Goal: Information Seeking & Learning: Check status

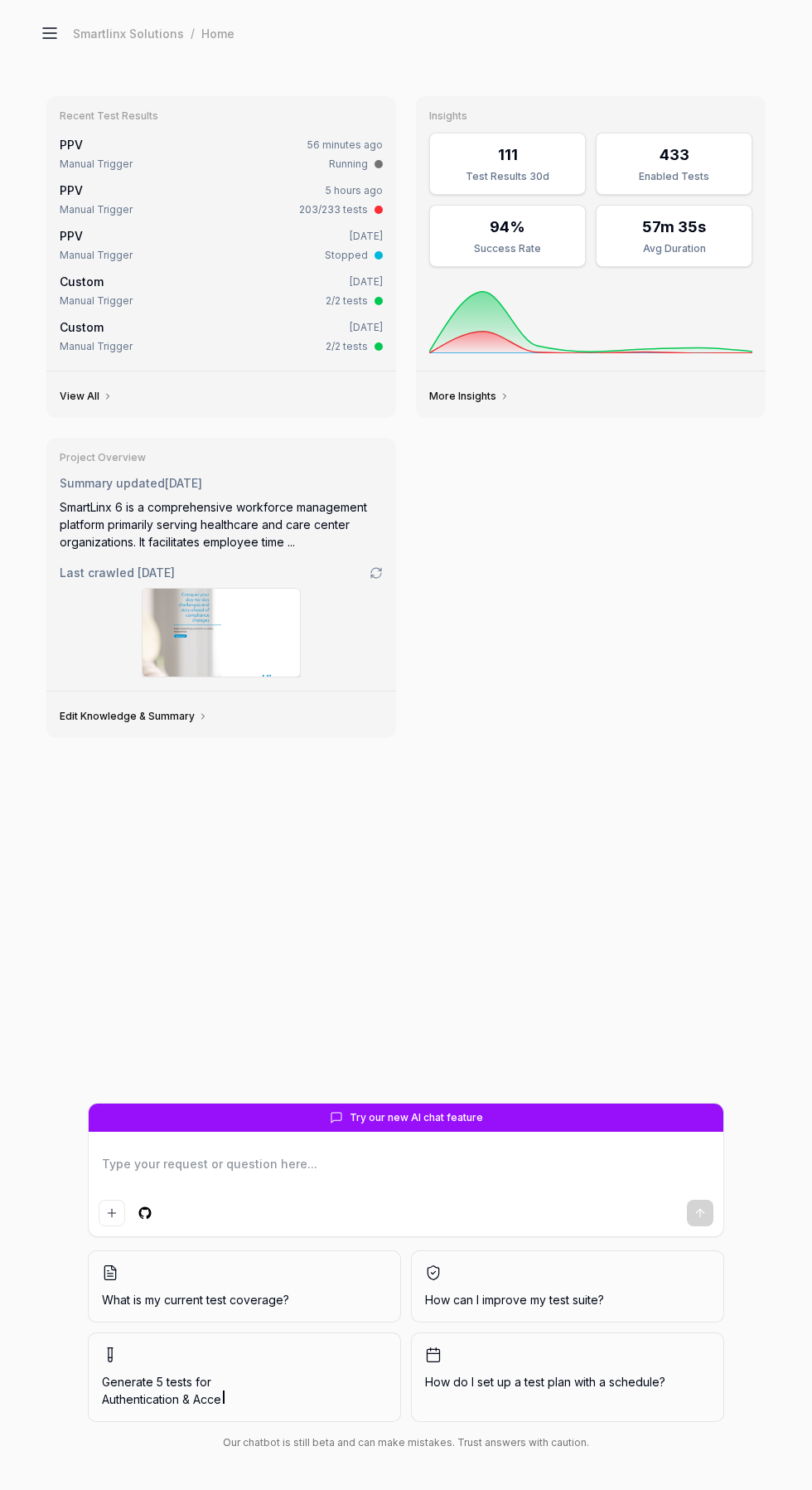
click at [43, 25] on icon at bounding box center [49, 32] width 20 height 20
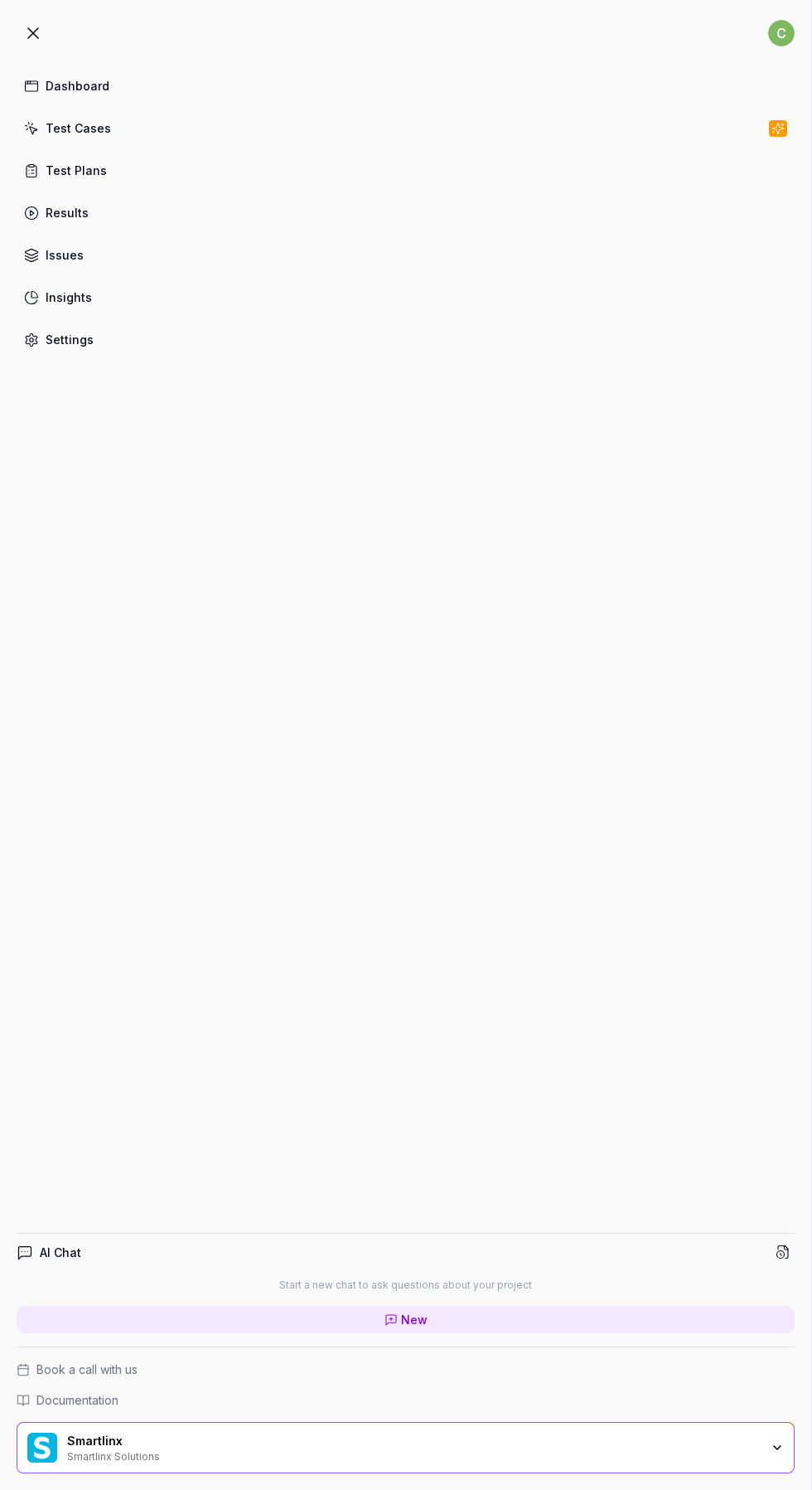
click at [52, 122] on div "Test Cases" at bounding box center [78, 128] width 66 height 17
type textarea "*"
click at [54, 228] on link "Results" at bounding box center [405, 213] width 778 height 32
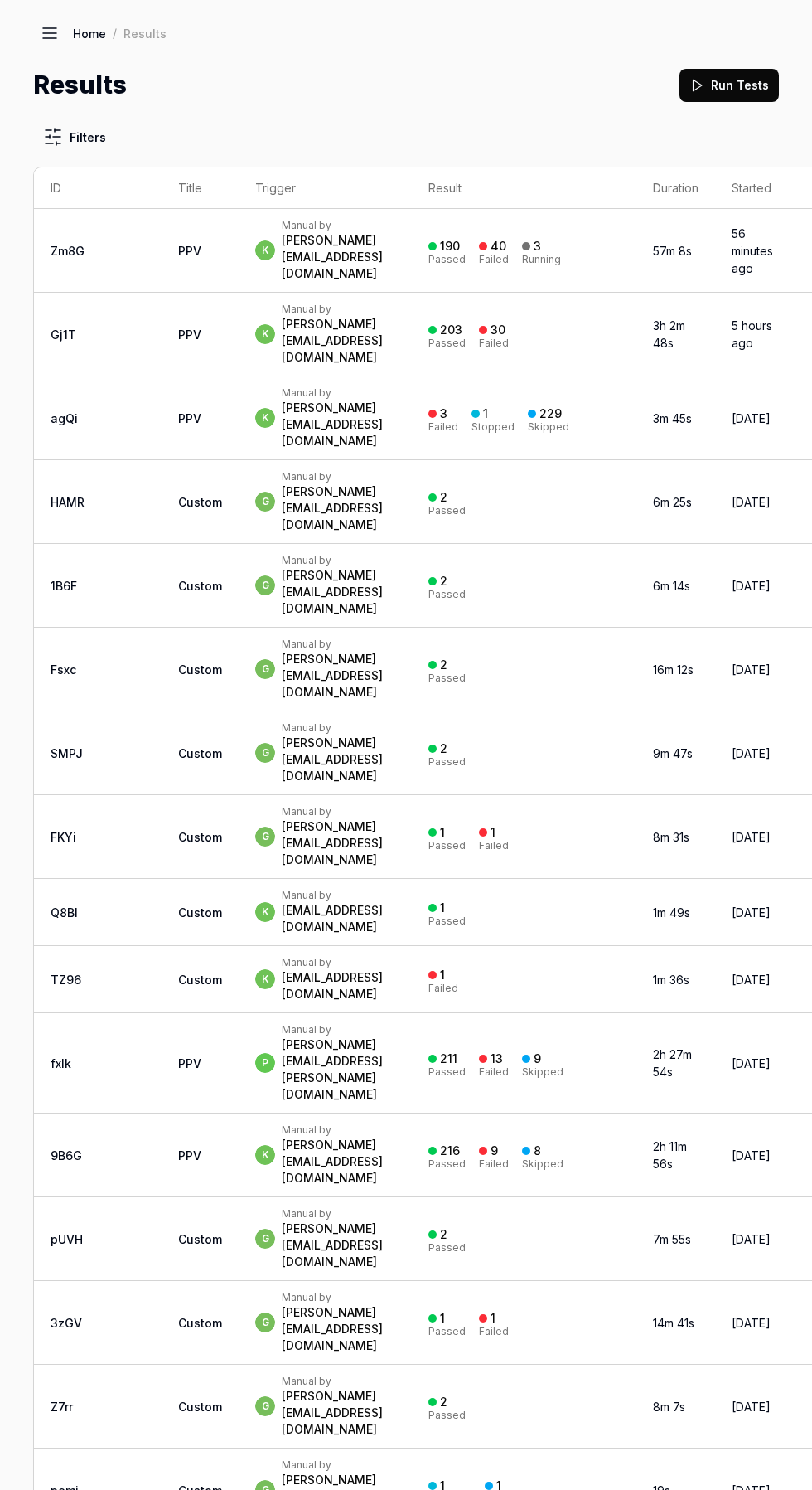
click at [49, 33] on icon at bounding box center [50, 33] width 14 height 0
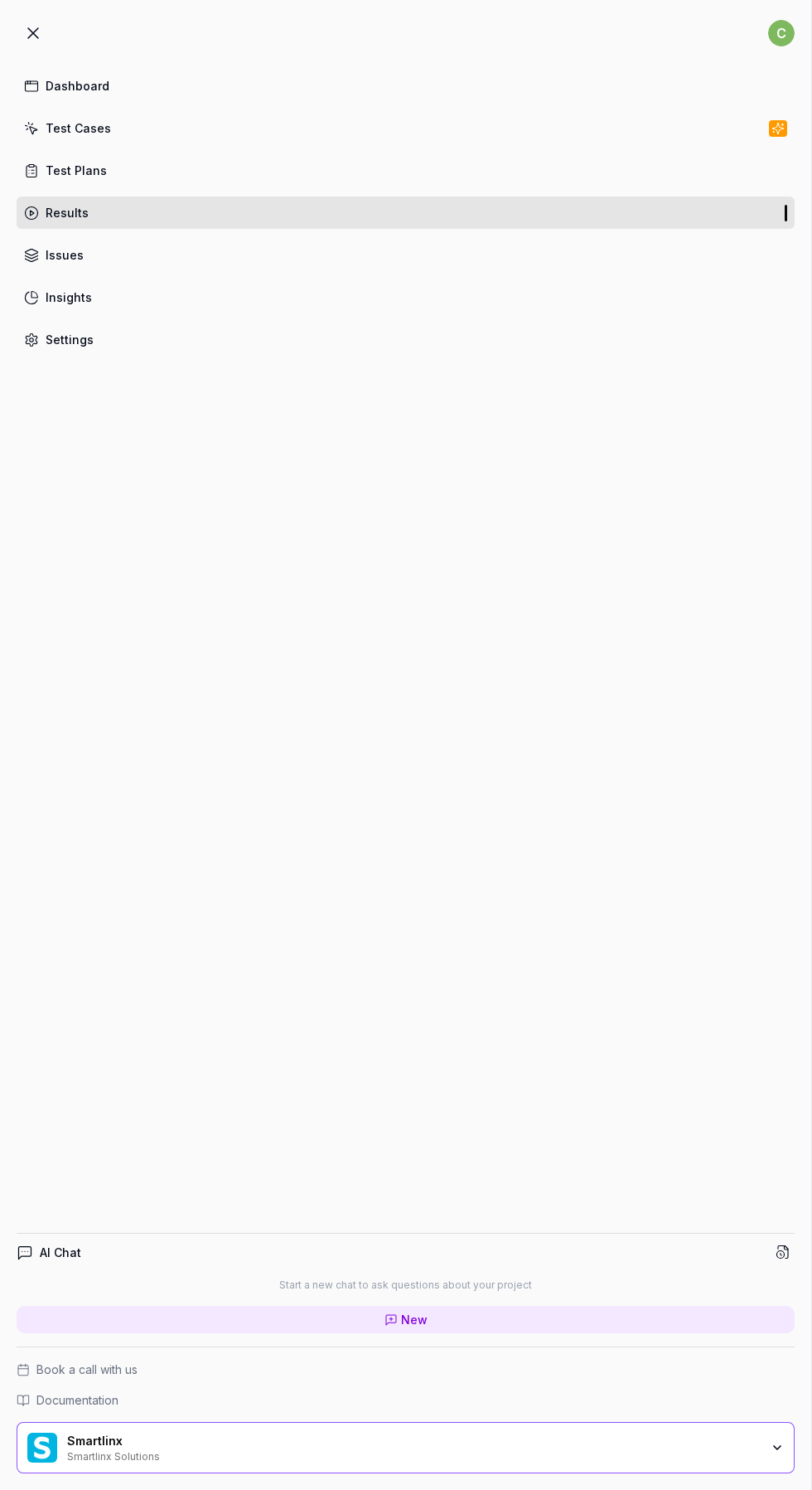
click at [116, 123] on link "Test Cases" at bounding box center [405, 128] width 778 height 32
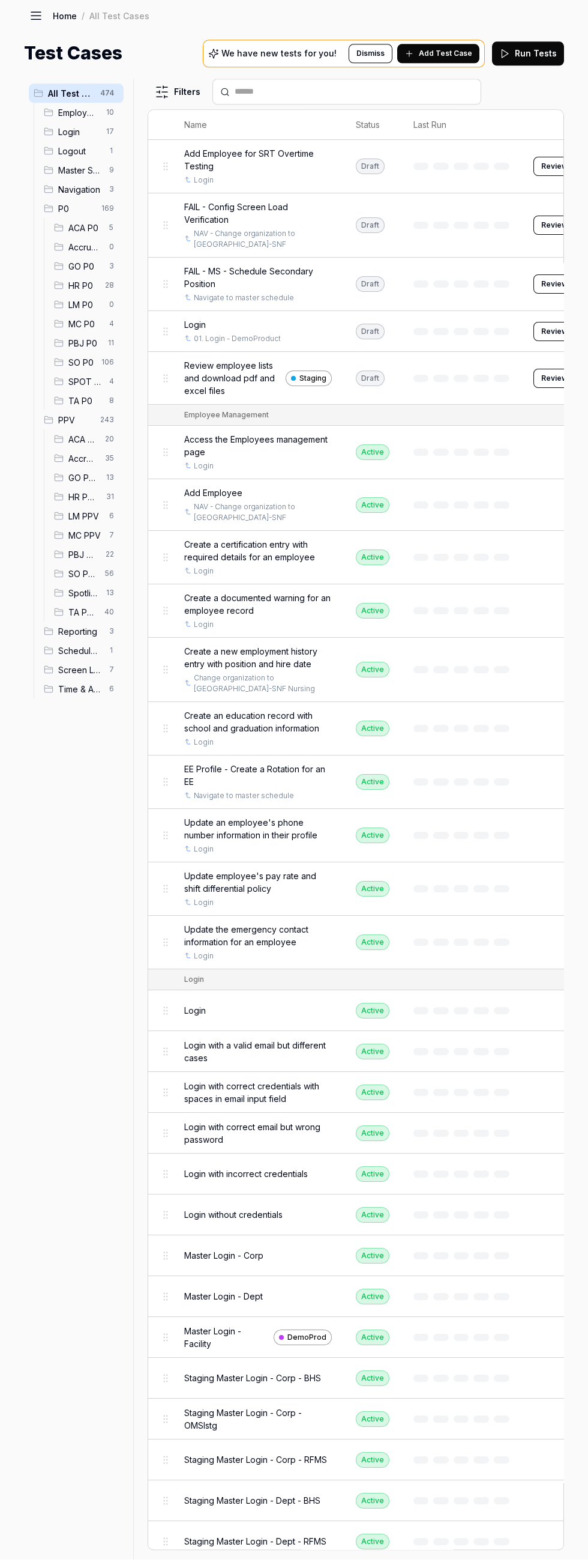
scroll to position [146, 0]
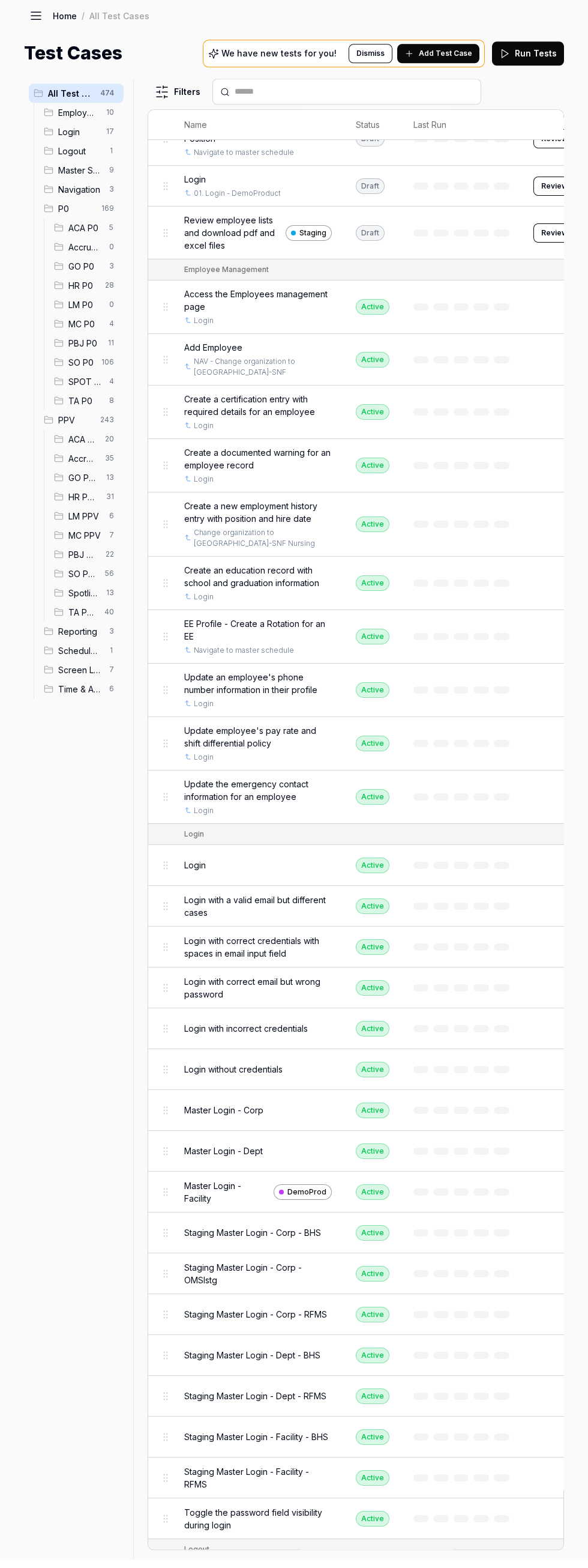
click at [84, 489] on span "GO PPV" at bounding box center [84, 486] width 31 height 12
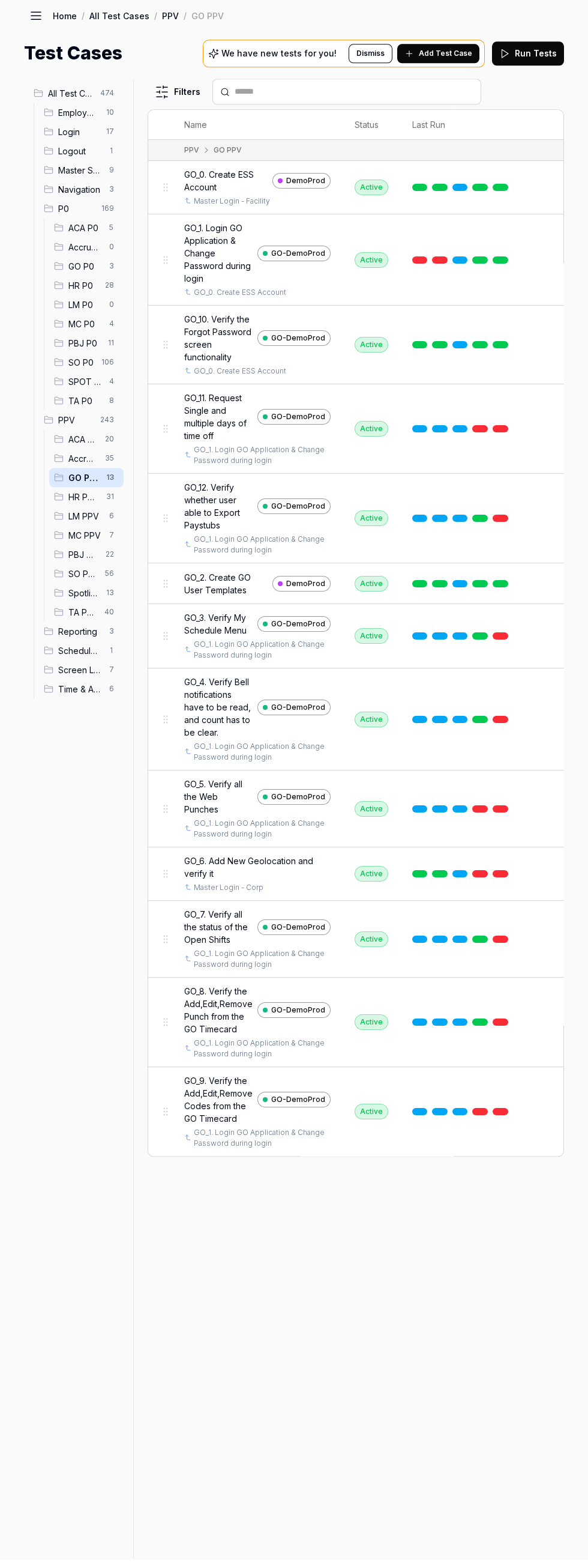
scroll to position [0, 0]
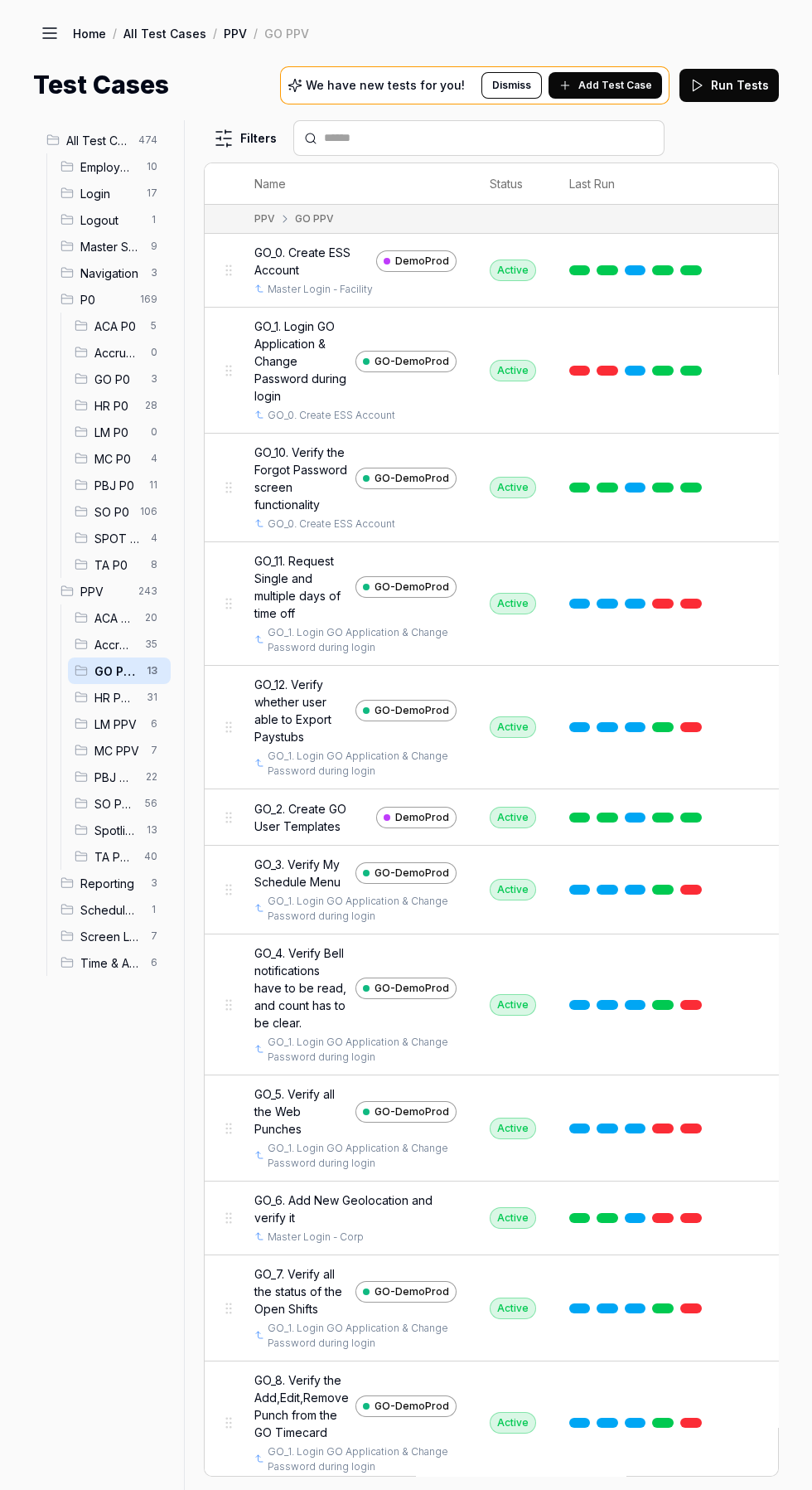
scroll to position [234, 0]
click at [146, 740] on span "7" at bounding box center [153, 749] width 20 height 20
click at [149, 740] on span "7" at bounding box center [153, 749] width 20 height 20
click at [148, 713] on span "6" at bounding box center [153, 723] width 20 height 20
click at [146, 713] on span "6" at bounding box center [153, 723] width 20 height 20
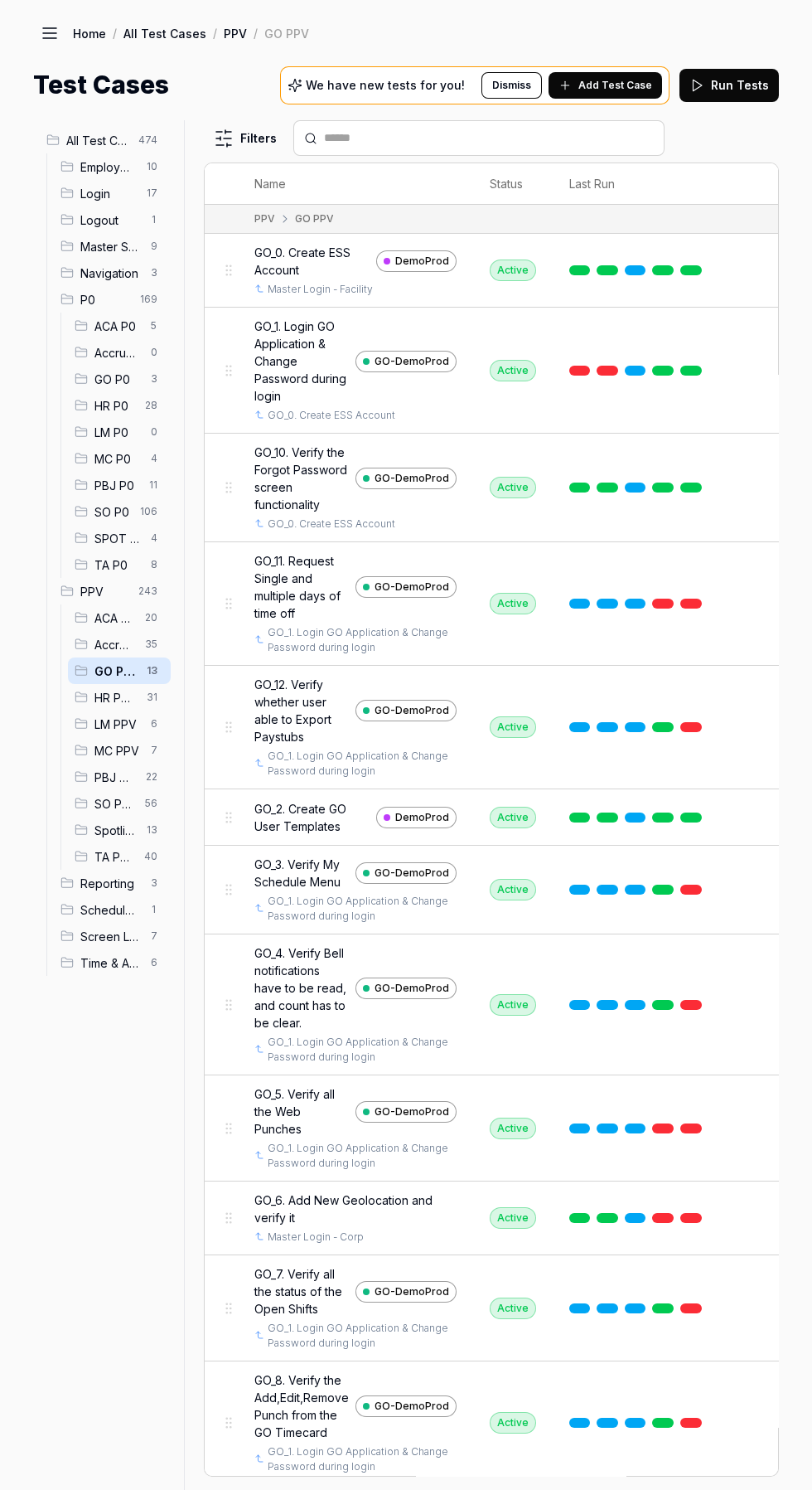
click at [117, 715] on span "LM PPV" at bounding box center [117, 724] width 47 height 17
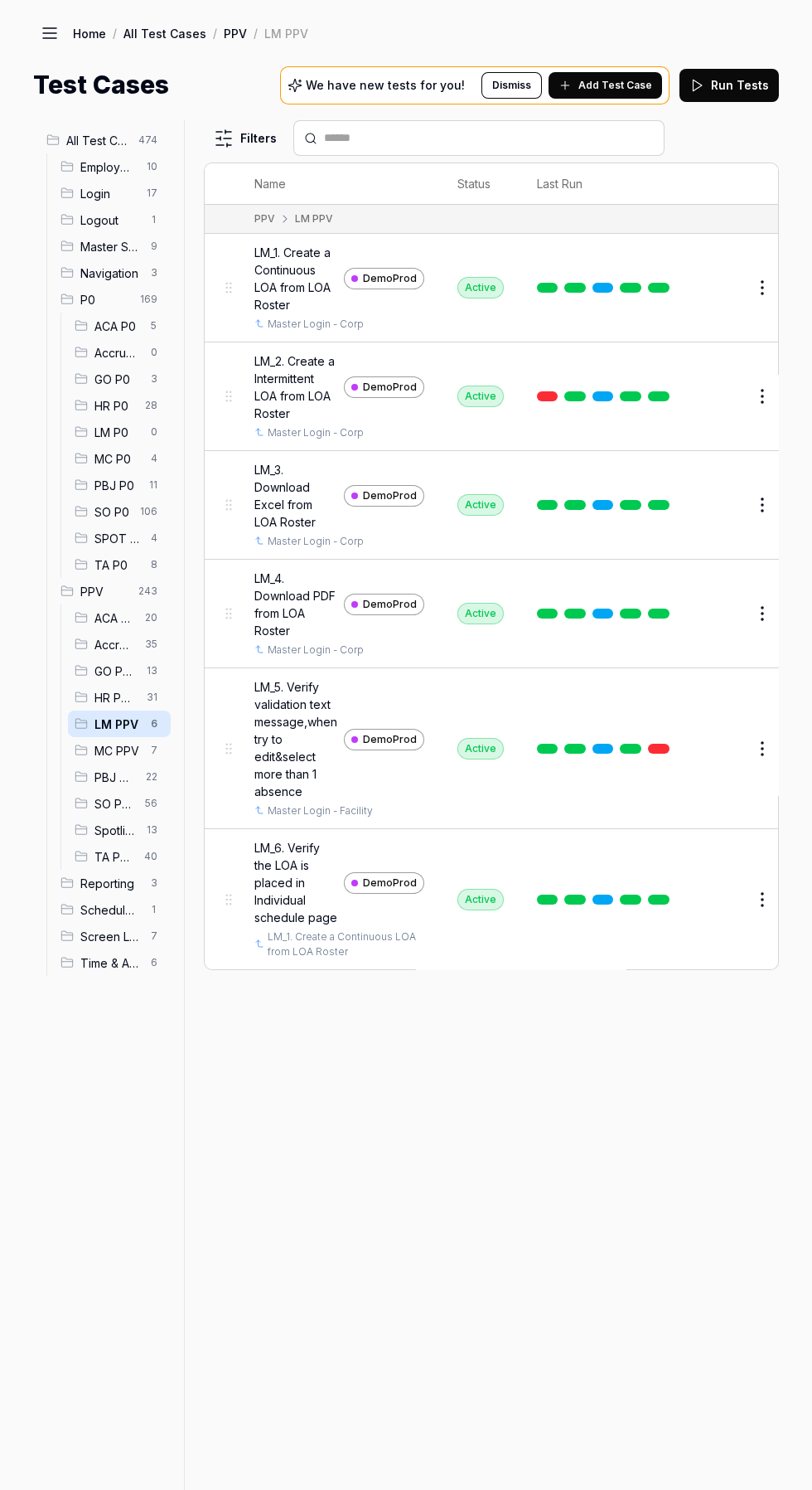
click at [146, 749] on span "7" at bounding box center [153, 749] width 20 height 20
click at [146, 750] on span "7" at bounding box center [153, 749] width 20 height 20
click at [106, 758] on span "MC PPV" at bounding box center [117, 750] width 47 height 17
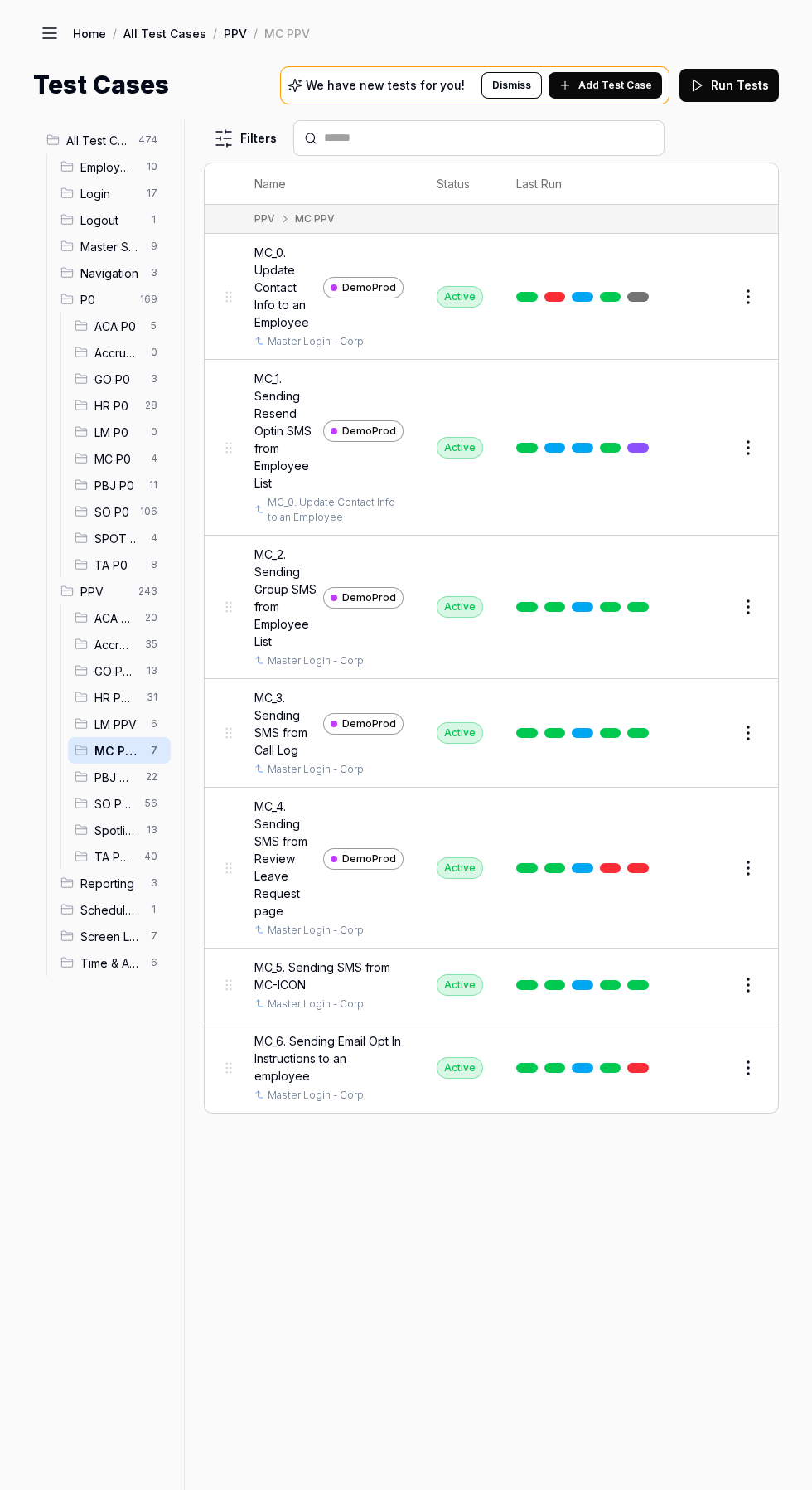
click at [638, 603] on link at bounding box center [638, 607] width 21 height 10
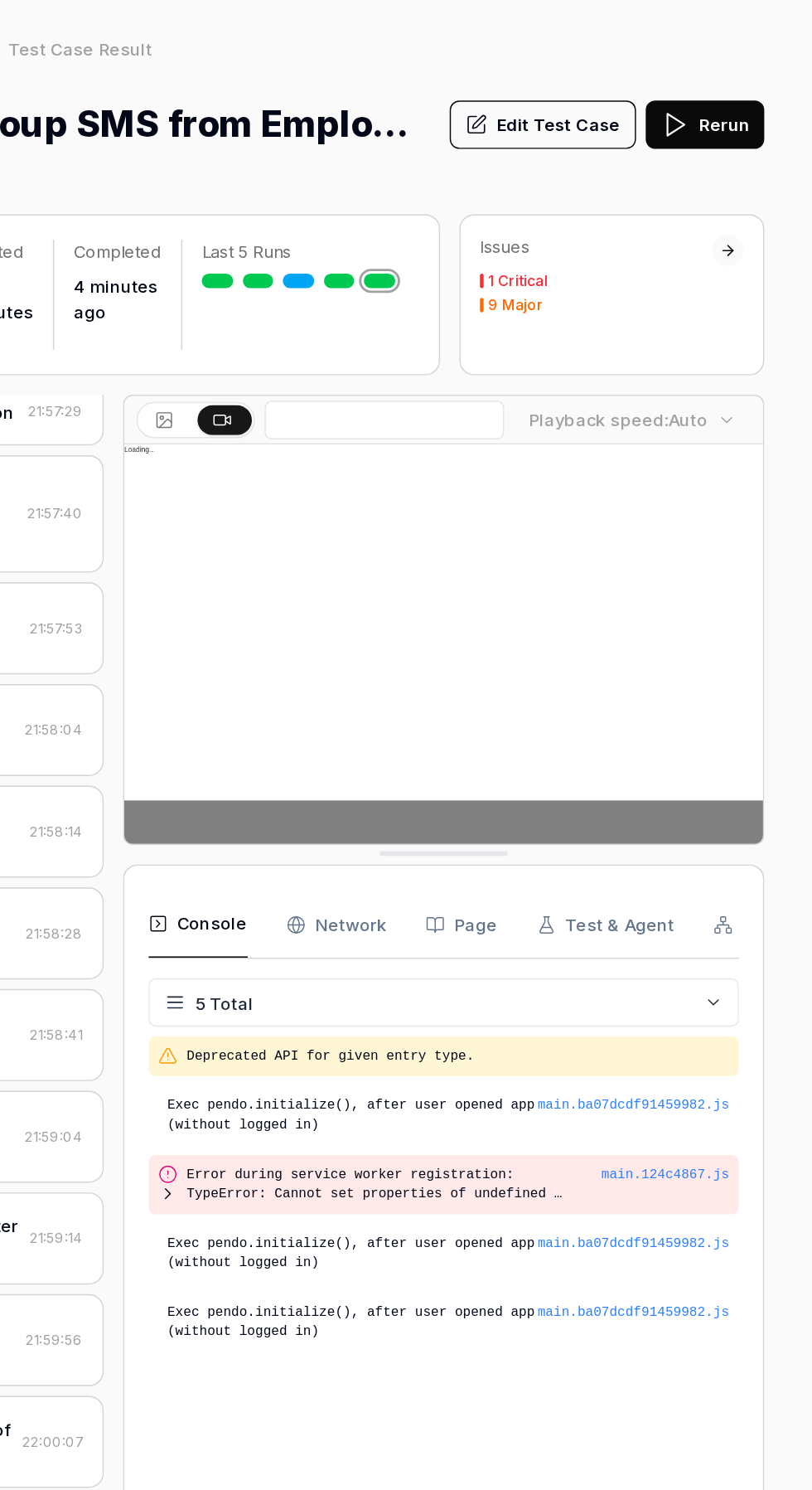
scroll to position [158, 0]
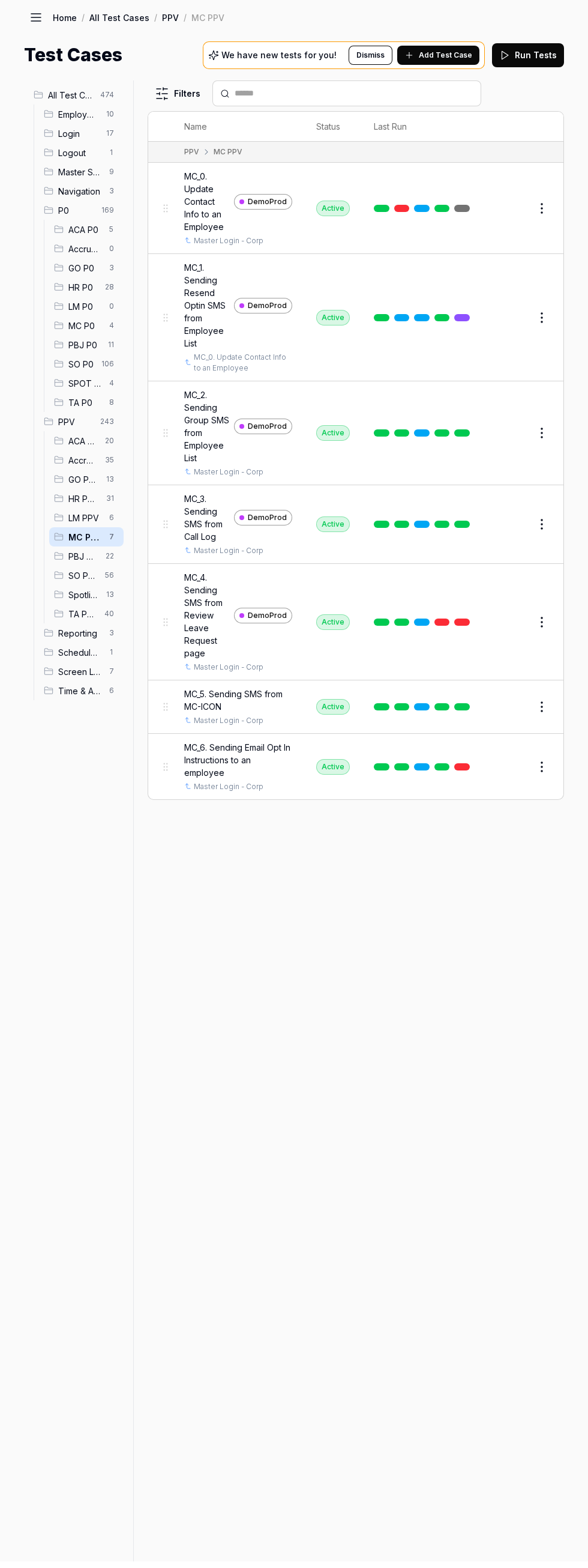
click at [105, 486] on span "13" at bounding box center [110, 485] width 17 height 14
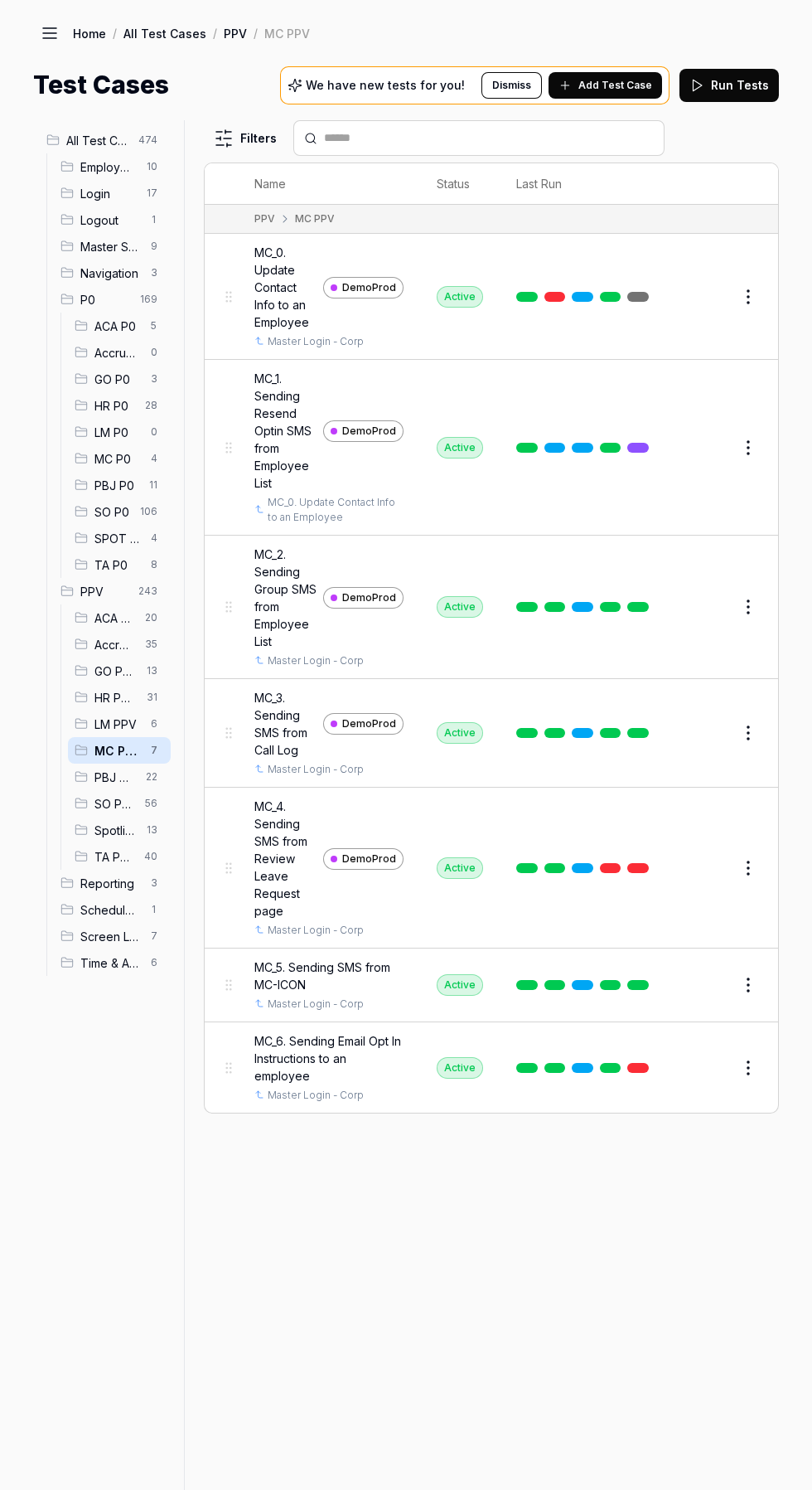
click at [146, 671] on span "13" at bounding box center [152, 670] width 24 height 20
click at [145, 671] on span "13" at bounding box center [152, 670] width 24 height 20
click at [145, 634] on span "35" at bounding box center [152, 644] width 26 height 20
